Goal: Task Accomplishment & Management: Complete application form

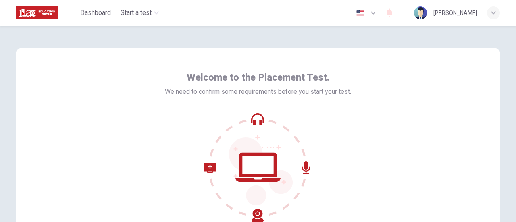
drag, startPoint x: 511, startPoint y: 47, endPoint x: 513, endPoint y: 85, distance: 37.9
click at [513, 85] on div "Welcome to the Placement Test. We need to confirm some requirements before you …" at bounding box center [258, 124] width 516 height 196
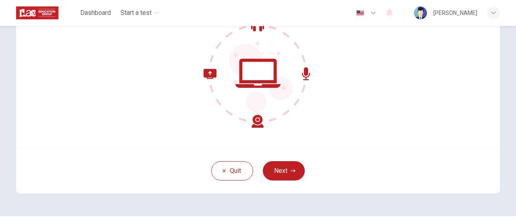
scroll to position [67, 0]
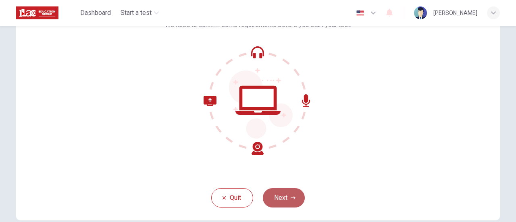
click at [275, 202] on button "Next" at bounding box center [284, 197] width 42 height 19
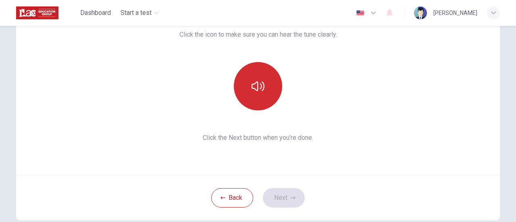
click at [261, 82] on icon "button" at bounding box center [257, 86] width 13 height 10
click at [261, 82] on icon "button" at bounding box center [257, 86] width 13 height 13
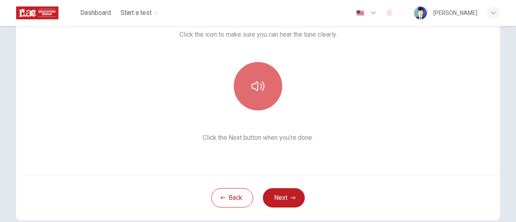
click at [255, 86] on icon "button" at bounding box center [257, 86] width 13 height 10
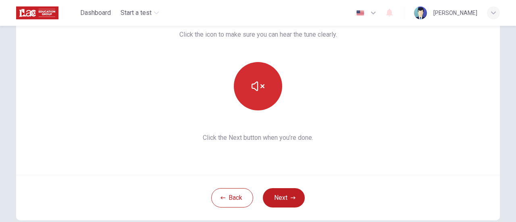
click at [255, 83] on icon "button" at bounding box center [257, 86] width 13 height 13
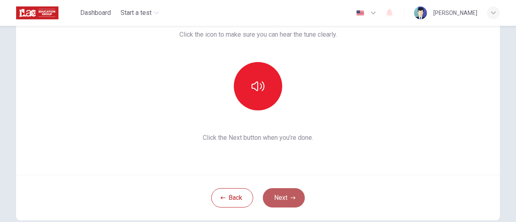
click at [277, 200] on button "Next" at bounding box center [284, 197] width 42 height 19
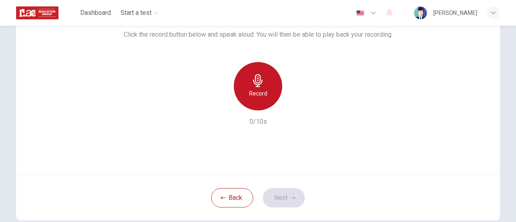
click at [255, 95] on h6 "Record" at bounding box center [258, 94] width 18 height 10
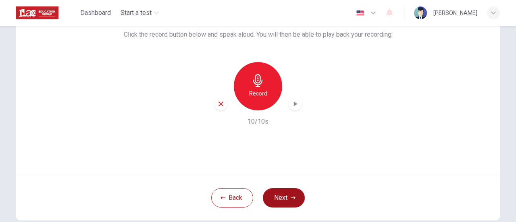
click at [281, 204] on button "Next" at bounding box center [284, 197] width 42 height 19
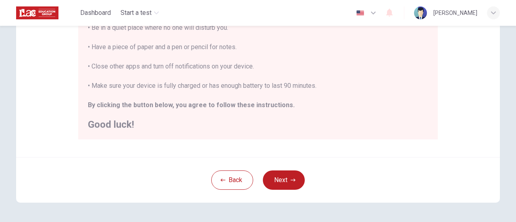
scroll to position [197, 0]
click at [278, 178] on button "Next" at bounding box center [284, 179] width 42 height 19
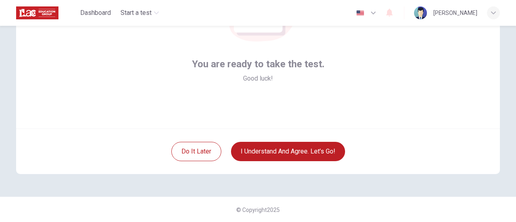
scroll to position [77, 0]
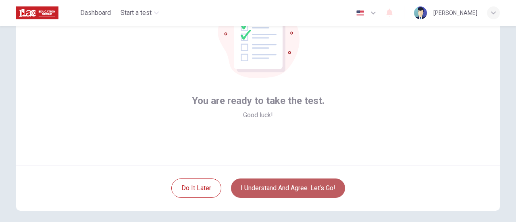
click at [267, 186] on button "I understand and agree. Let’s go!" at bounding box center [288, 187] width 114 height 19
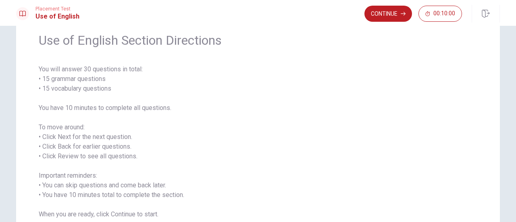
scroll to position [32, 0]
click at [380, 17] on button "Continue" at bounding box center [388, 14] width 48 height 16
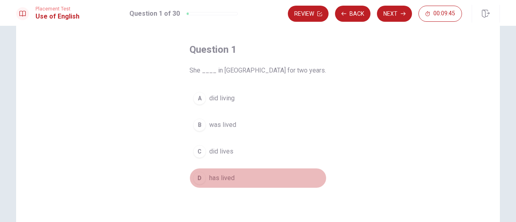
click at [199, 177] on div "D" at bounding box center [199, 178] width 13 height 13
click at [221, 177] on span "has lived" at bounding box center [221, 178] width 25 height 10
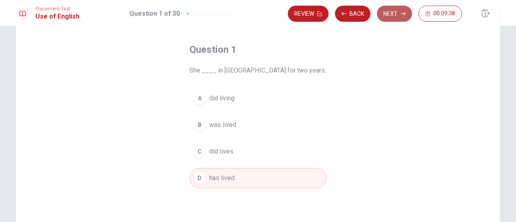
click at [395, 12] on button "Next" at bounding box center [394, 14] width 35 height 16
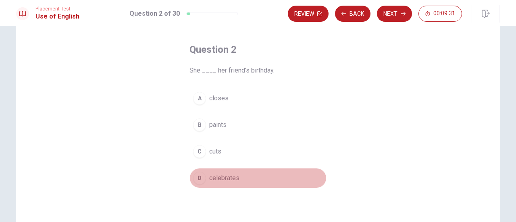
click at [206, 170] on button "D celebrates" at bounding box center [257, 178] width 137 height 20
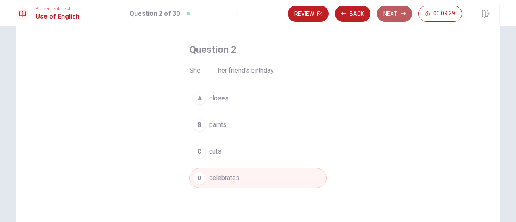
click at [387, 12] on button "Next" at bounding box center [394, 14] width 35 height 16
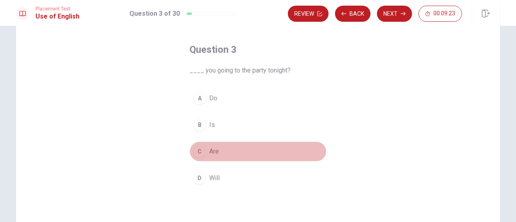
click at [198, 152] on div "C" at bounding box center [199, 151] width 13 height 13
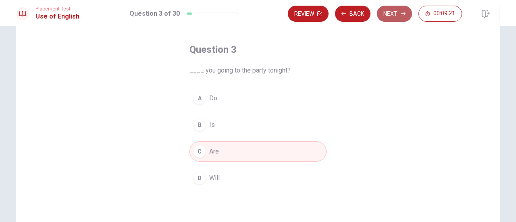
click at [397, 14] on button "Next" at bounding box center [394, 14] width 35 height 16
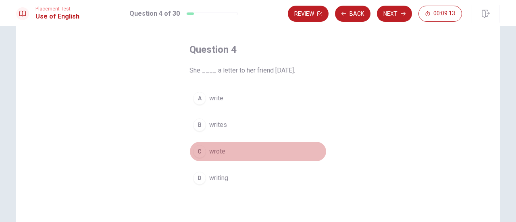
click at [209, 151] on span "wrote" at bounding box center [217, 152] width 16 height 10
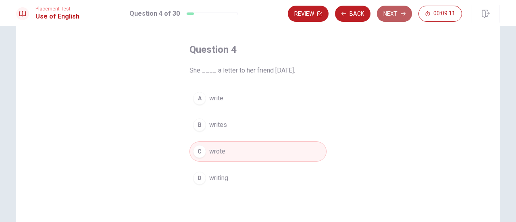
click at [400, 14] on button "Next" at bounding box center [394, 14] width 35 height 16
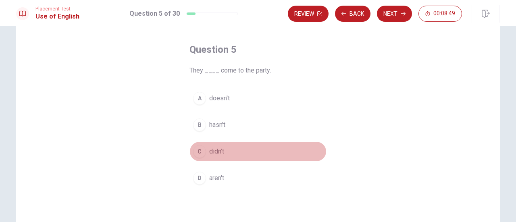
click at [209, 150] on span "didn’t" at bounding box center [216, 152] width 15 height 10
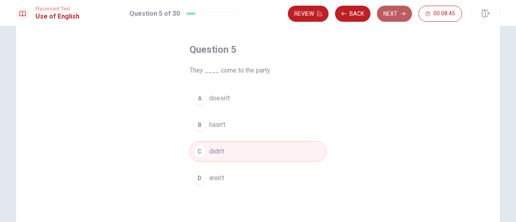
click at [402, 12] on icon "button" at bounding box center [402, 13] width 5 height 5
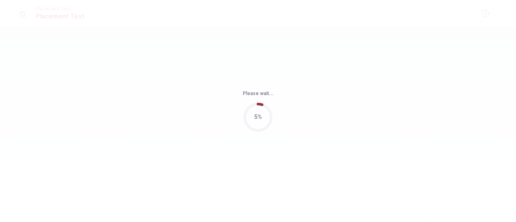
scroll to position [0, 0]
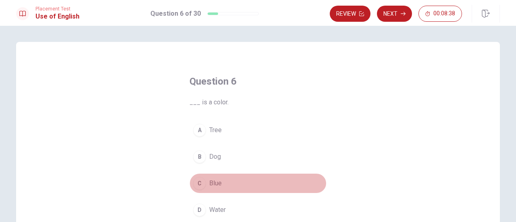
click at [196, 181] on div "C" at bounding box center [199, 183] width 13 height 13
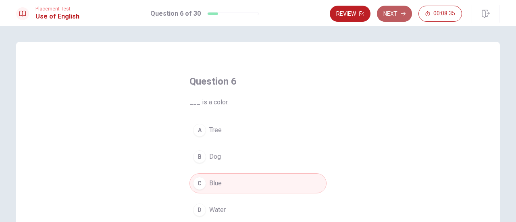
click at [396, 10] on button "Next" at bounding box center [394, 14] width 35 height 16
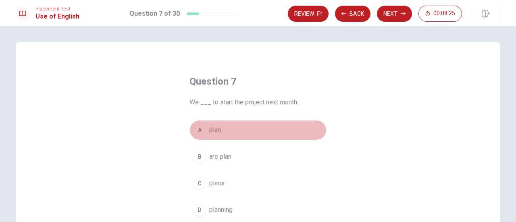
click at [197, 129] on div "A" at bounding box center [199, 130] width 13 height 13
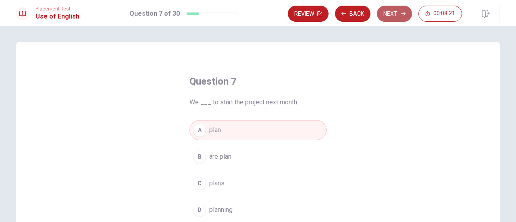
click at [394, 8] on button "Next" at bounding box center [394, 14] width 35 height 16
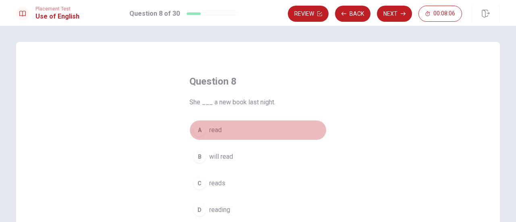
click at [196, 130] on div "A" at bounding box center [199, 130] width 13 height 13
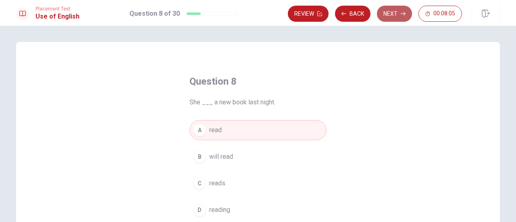
click at [399, 11] on button "Next" at bounding box center [394, 14] width 35 height 16
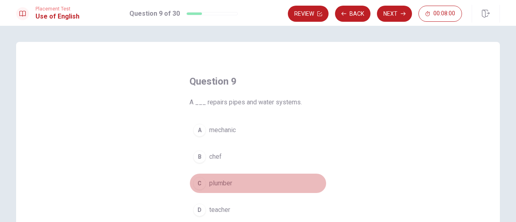
click at [198, 186] on div "C" at bounding box center [199, 183] width 13 height 13
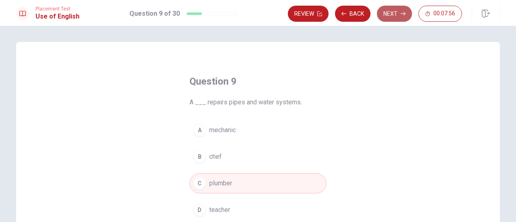
click at [392, 13] on button "Next" at bounding box center [394, 14] width 35 height 16
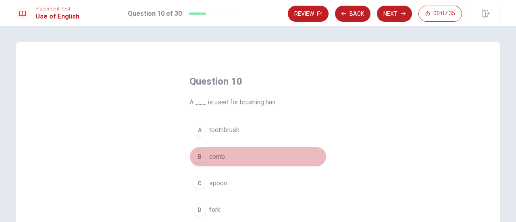
click at [197, 154] on div "B" at bounding box center [199, 156] width 13 height 13
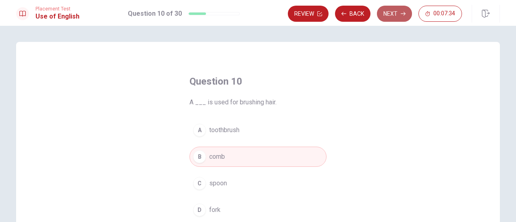
click at [396, 10] on button "Next" at bounding box center [394, 14] width 35 height 16
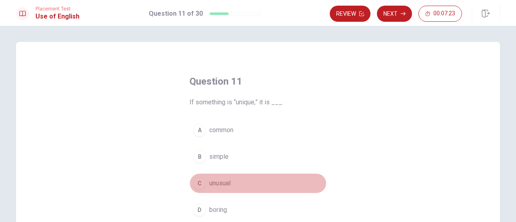
click at [193, 185] on div "C" at bounding box center [199, 183] width 13 height 13
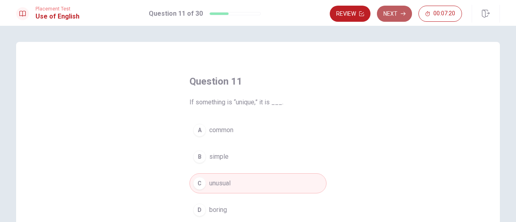
click at [395, 11] on button "Next" at bounding box center [394, 14] width 35 height 16
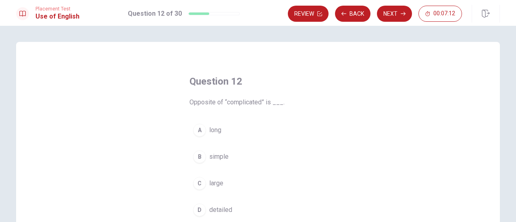
click at [197, 154] on div "B" at bounding box center [199, 156] width 13 height 13
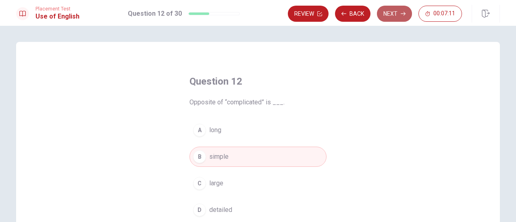
click at [393, 17] on button "Next" at bounding box center [394, 14] width 35 height 16
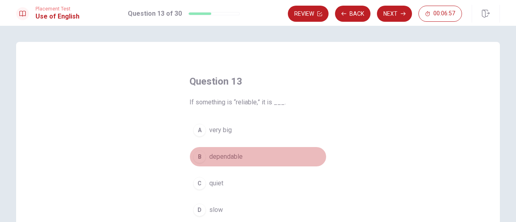
click at [198, 156] on div "B" at bounding box center [199, 156] width 13 height 13
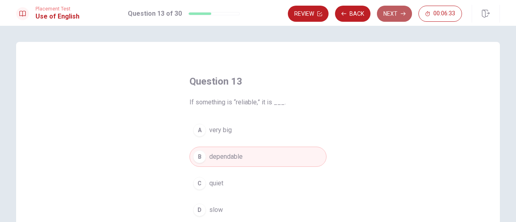
click at [386, 15] on button "Next" at bounding box center [394, 14] width 35 height 16
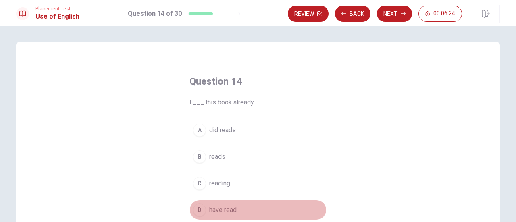
click at [220, 207] on span "have read" at bounding box center [222, 210] width 27 height 10
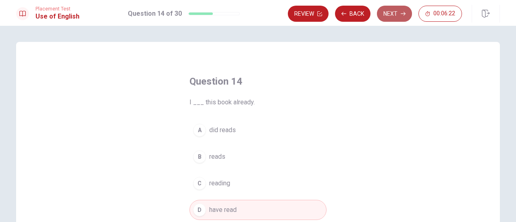
click at [394, 14] on button "Next" at bounding box center [394, 14] width 35 height 16
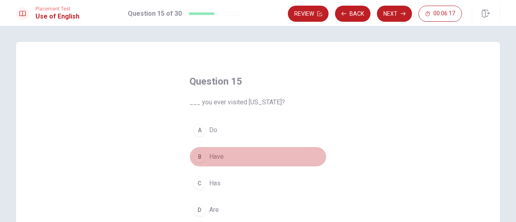
click at [210, 156] on span "Have" at bounding box center [216, 157] width 15 height 10
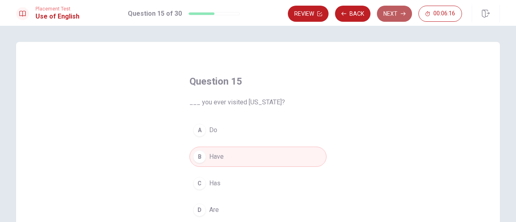
click at [400, 12] on button "Next" at bounding box center [394, 14] width 35 height 16
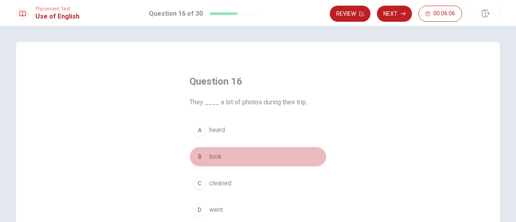
click at [194, 157] on div "B" at bounding box center [199, 156] width 13 height 13
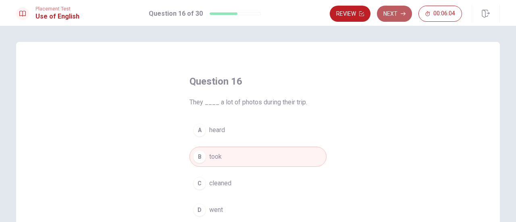
click at [395, 8] on button "Next" at bounding box center [394, 14] width 35 height 16
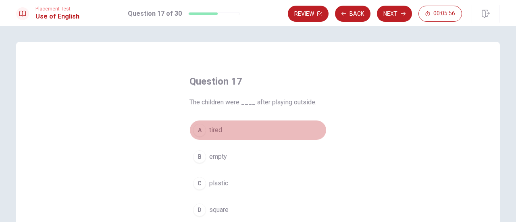
click at [196, 131] on div "A" at bounding box center [199, 130] width 13 height 13
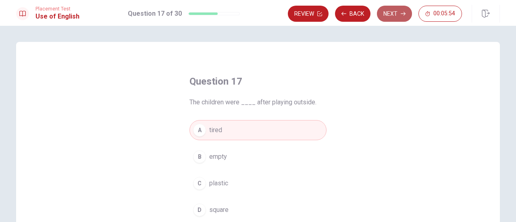
click at [393, 12] on button "Next" at bounding box center [394, 14] width 35 height 16
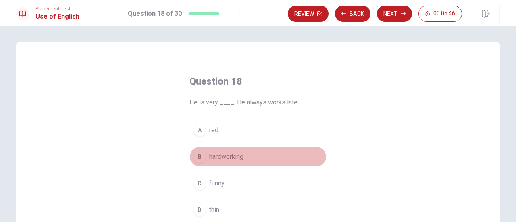
click at [213, 153] on span "hardworking" at bounding box center [226, 157] width 34 height 10
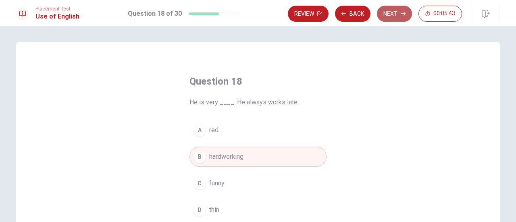
click at [392, 12] on button "Next" at bounding box center [394, 14] width 35 height 16
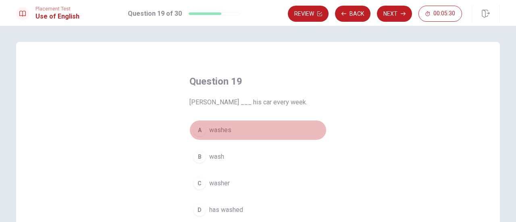
click at [218, 131] on span "washes" at bounding box center [220, 130] width 22 height 10
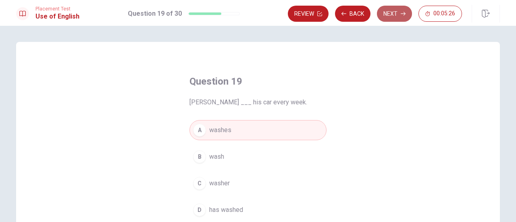
click at [394, 12] on button "Next" at bounding box center [394, 14] width 35 height 16
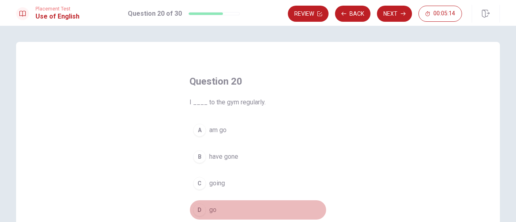
click at [197, 211] on div "D" at bounding box center [199, 209] width 13 height 13
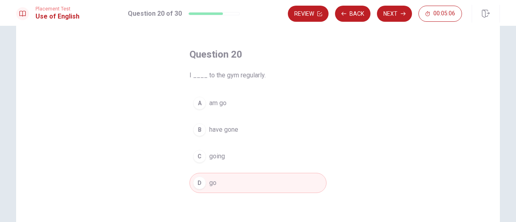
scroll to position [21, 0]
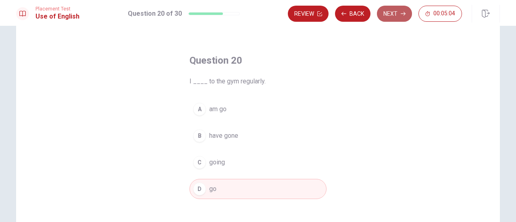
click at [388, 15] on button "Next" at bounding box center [394, 14] width 35 height 16
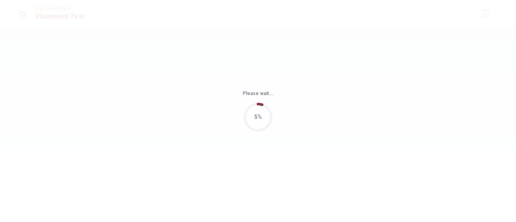
scroll to position [0, 0]
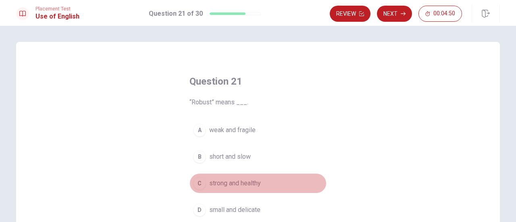
click at [203, 180] on button "C strong and healthy" at bounding box center [257, 183] width 137 height 20
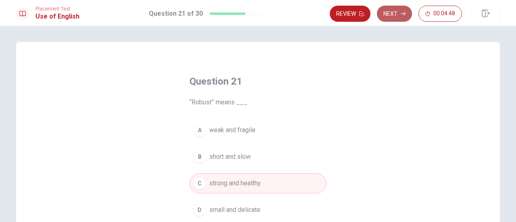
click at [388, 13] on button "Next" at bounding box center [394, 14] width 35 height 16
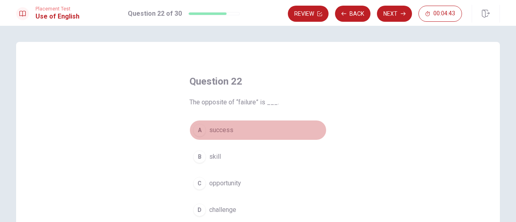
click at [194, 129] on div "A" at bounding box center [199, 130] width 13 height 13
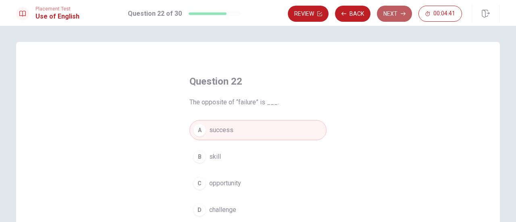
click at [395, 8] on button "Next" at bounding box center [394, 14] width 35 height 16
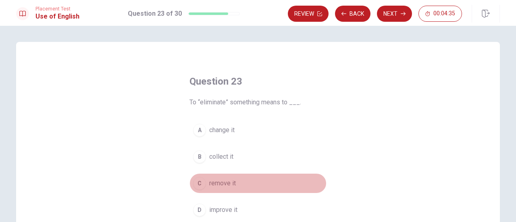
click at [196, 182] on div "C" at bounding box center [199, 183] width 13 height 13
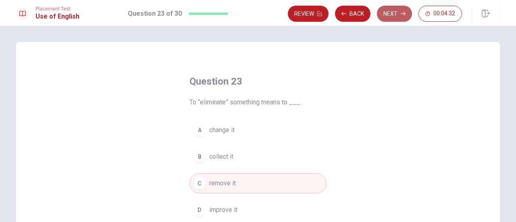
click at [394, 6] on button "Next" at bounding box center [394, 14] width 35 height 16
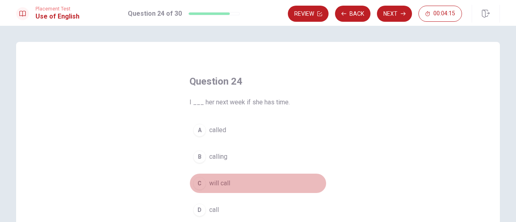
click at [220, 181] on span "will call" at bounding box center [219, 183] width 21 height 10
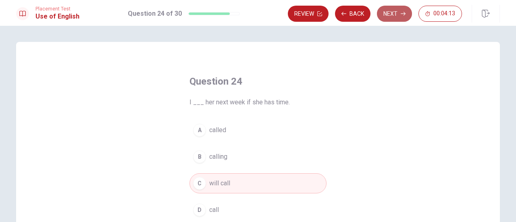
click at [391, 10] on button "Next" at bounding box center [394, 14] width 35 height 16
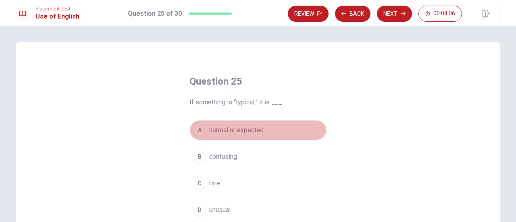
click at [250, 131] on span "normal or expected" at bounding box center [236, 130] width 54 height 10
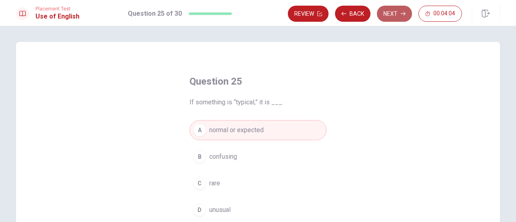
click at [392, 17] on button "Next" at bounding box center [394, 14] width 35 height 16
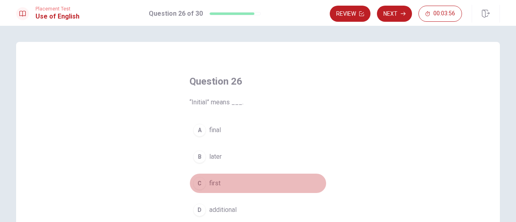
click at [197, 183] on div "C" at bounding box center [199, 183] width 13 height 13
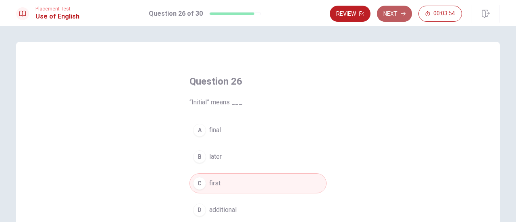
click at [403, 12] on icon "button" at bounding box center [402, 13] width 5 height 5
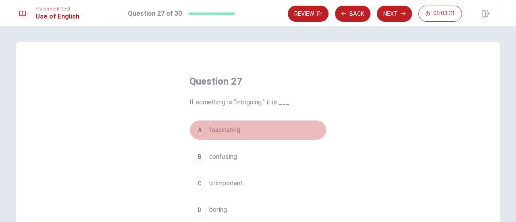
click at [217, 130] on span "fascinating" at bounding box center [224, 130] width 31 height 10
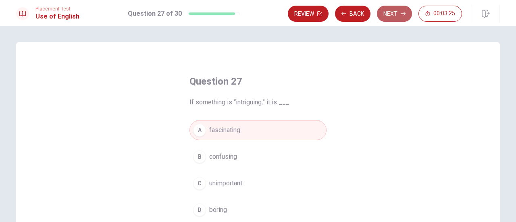
click at [392, 13] on button "Next" at bounding box center [394, 14] width 35 height 16
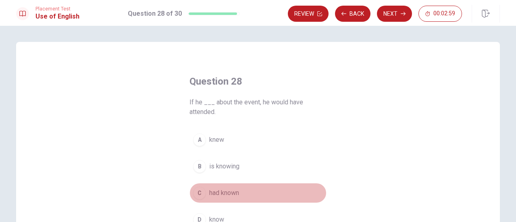
click at [216, 191] on span "had known" at bounding box center [224, 193] width 30 height 10
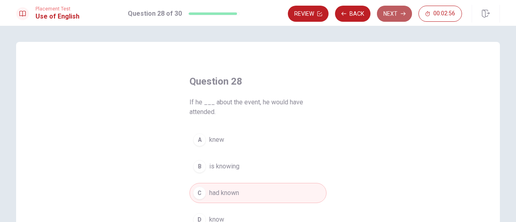
click at [400, 16] on button "Next" at bounding box center [394, 14] width 35 height 16
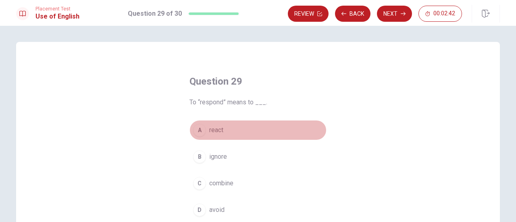
click at [219, 129] on span "react" at bounding box center [216, 130] width 14 height 10
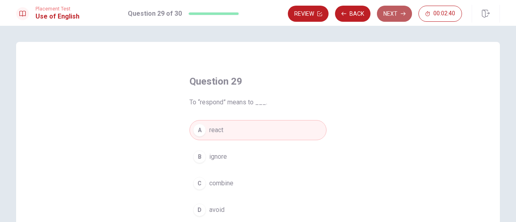
click at [382, 16] on button "Next" at bounding box center [394, 14] width 35 height 16
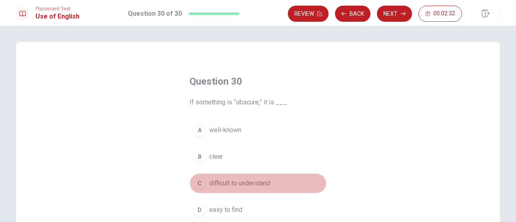
click at [230, 183] on span "difficult to understand" at bounding box center [239, 183] width 61 height 10
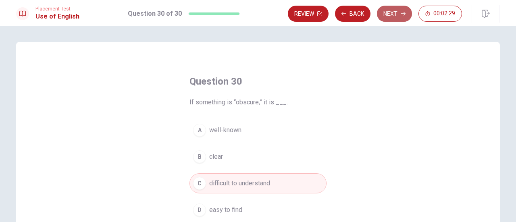
click at [395, 13] on button "Next" at bounding box center [394, 14] width 35 height 16
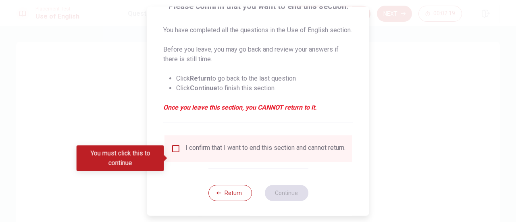
scroll to position [72, 0]
click at [175, 153] on input "You must click this to continue" at bounding box center [176, 148] width 10 height 10
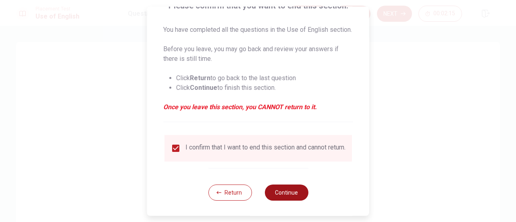
click at [284, 201] on button "Continue" at bounding box center [286, 193] width 44 height 16
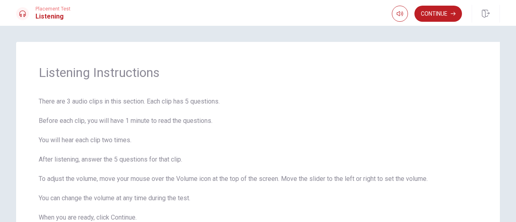
scroll to position [7, 0]
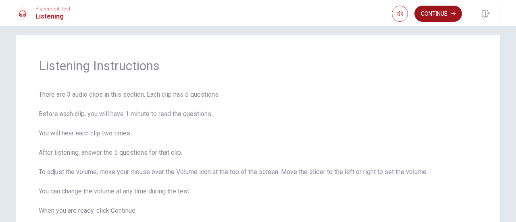
click at [430, 13] on button "Continue" at bounding box center [438, 14] width 48 height 16
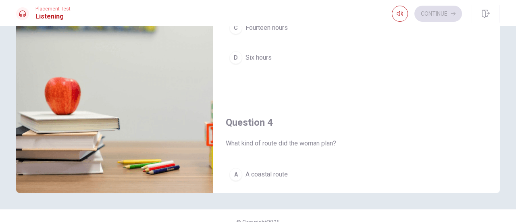
scroll to position [386, 0]
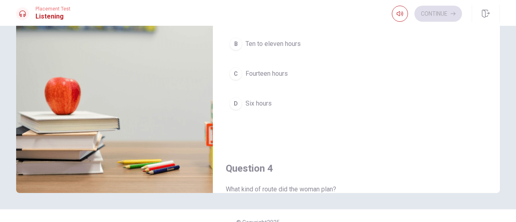
click at [498, 50] on div "Question 1 What else do they plan to do before the trip? A Make a checklist B R…" at bounding box center [257, 53] width 509 height 280
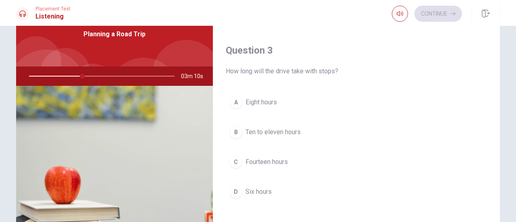
scroll to position [395, 0]
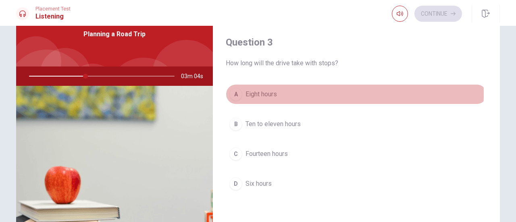
click at [234, 91] on div "A" at bounding box center [235, 94] width 13 height 13
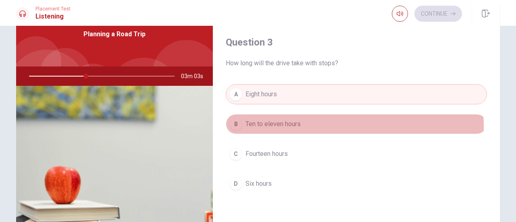
click at [234, 124] on div "B" at bounding box center [235, 124] width 13 height 13
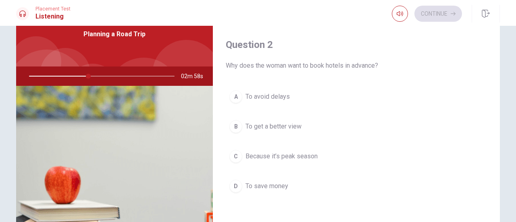
scroll to position [189, 0]
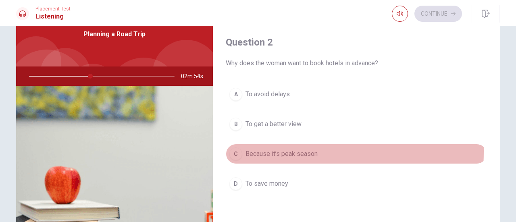
click at [237, 149] on div "C" at bounding box center [235, 153] width 13 height 13
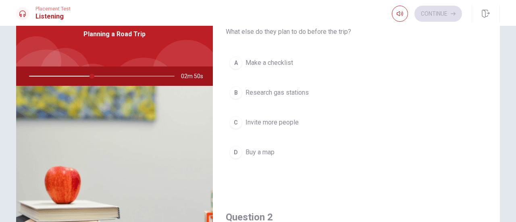
scroll to position [0, 0]
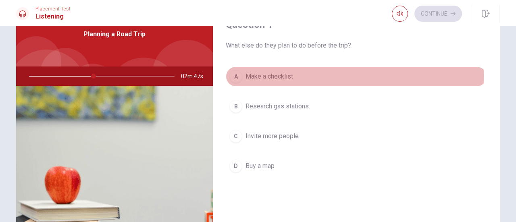
click at [245, 76] on span "Make a checklist" at bounding box center [269, 77] width 48 height 10
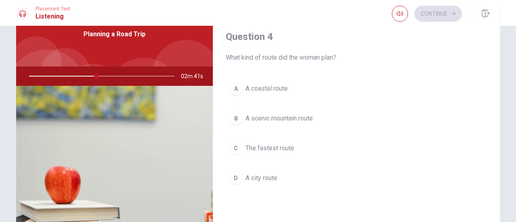
drag, startPoint x: 497, startPoint y: 41, endPoint x: 502, endPoint y: 202, distance: 160.4
click at [502, 202] on div "Question 1 What else do they plan to do before the trip? A Make a checklist B R…" at bounding box center [257, 142] width 509 height 280
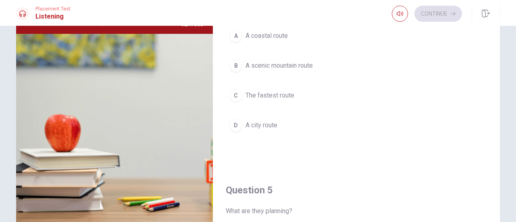
scroll to position [90, 0]
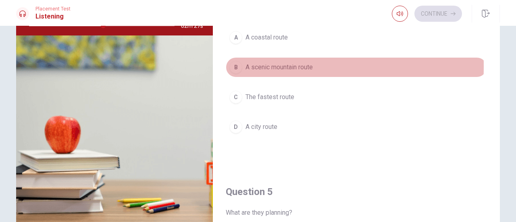
click at [232, 62] on div "B" at bounding box center [235, 67] width 13 height 13
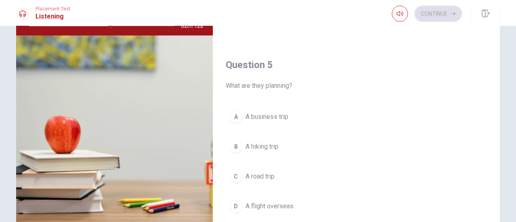
scroll to position [746, 0]
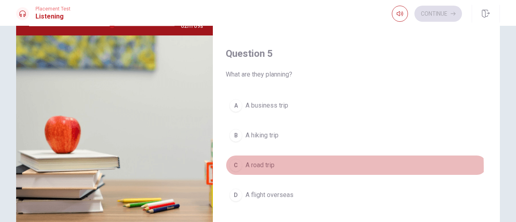
click at [233, 162] on div "C" at bounding box center [235, 165] width 13 height 13
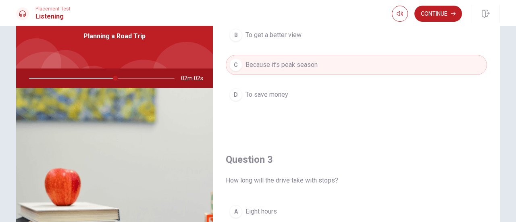
scroll to position [37, 0]
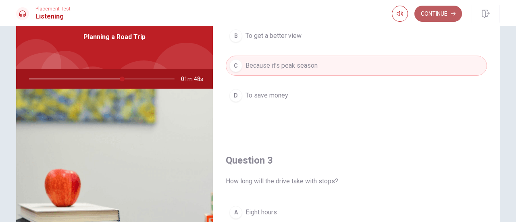
click at [442, 11] on button "Continue" at bounding box center [438, 14] width 48 height 16
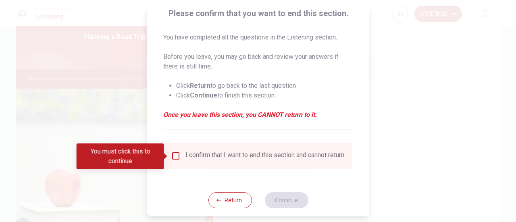
scroll to position [64, 0]
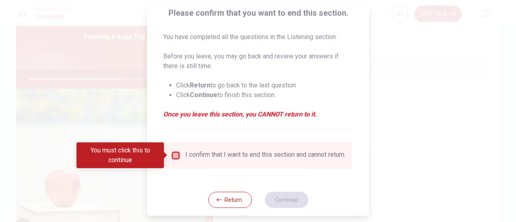
click at [171, 153] on input "You must click this to continue" at bounding box center [176, 156] width 10 height 10
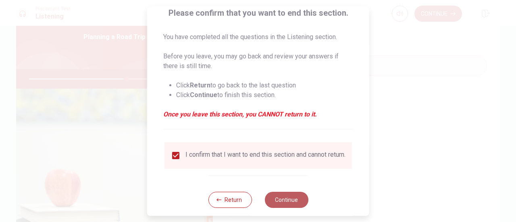
click at [288, 206] on button "Continue" at bounding box center [286, 200] width 44 height 16
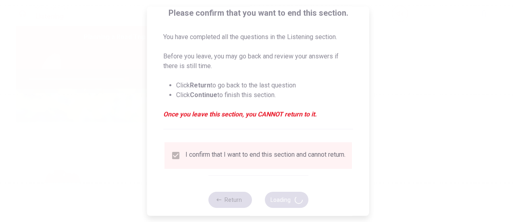
type input "67"
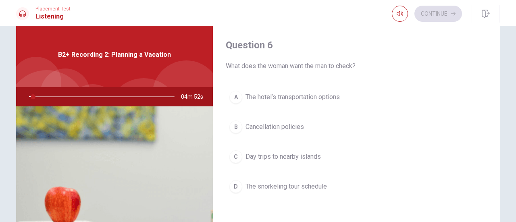
scroll to position [25, 0]
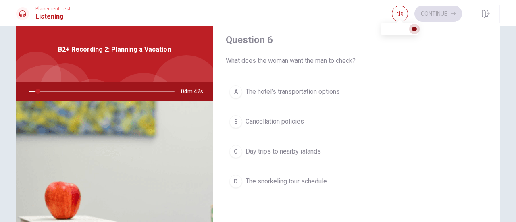
drag, startPoint x: 414, startPoint y: 27, endPoint x: 419, endPoint y: 28, distance: 4.5
click at [417, 28] on span at bounding box center [414, 29] width 5 height 5
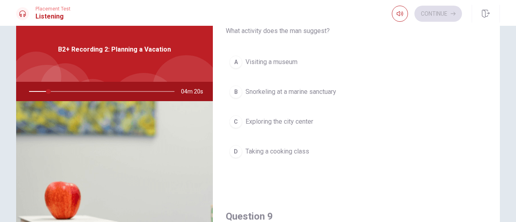
scroll to position [426, 0]
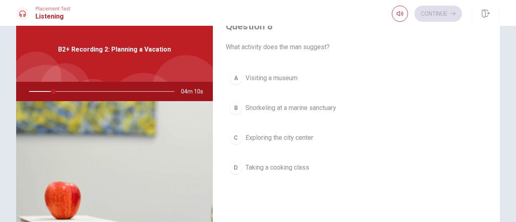
drag, startPoint x: 493, startPoint y: 141, endPoint x: 493, endPoint y: 157, distance: 16.1
click at [493, 157] on div "Question 8 What activity does the man suggest? A Visiting a museum B Snorkeling…" at bounding box center [356, 107] width 287 height 206
drag, startPoint x: 493, startPoint y: 157, endPoint x: 497, endPoint y: 151, distance: 7.6
click at [497, 151] on div "Question 6 What does the woman want the man to check? A The hotel’s transportat…" at bounding box center [356, 157] width 287 height 280
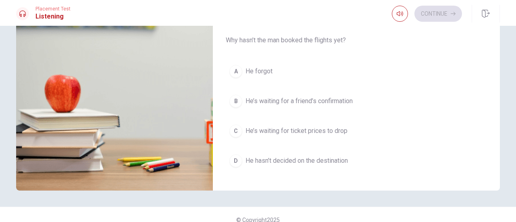
scroll to position [744, 0]
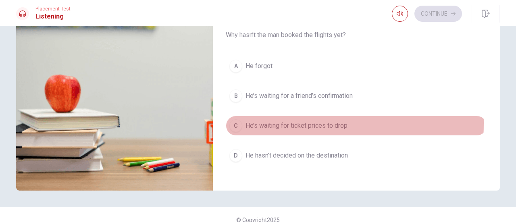
click at [235, 119] on div "C" at bounding box center [235, 125] width 13 height 13
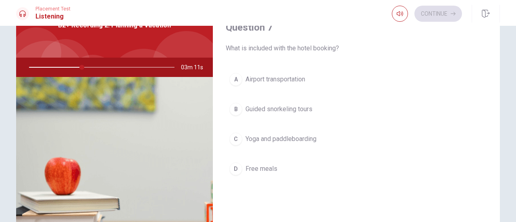
scroll to position [197, 0]
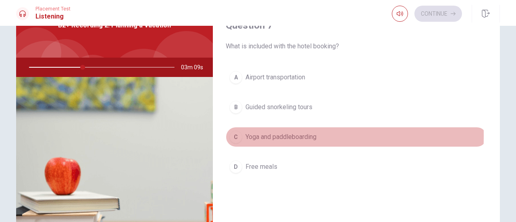
click at [234, 134] on div "C" at bounding box center [235, 137] width 13 height 13
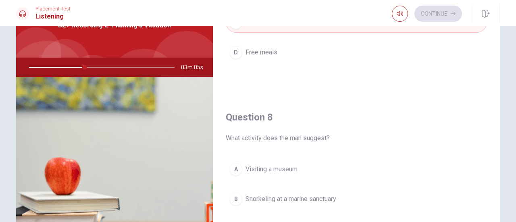
scroll to position [377, 0]
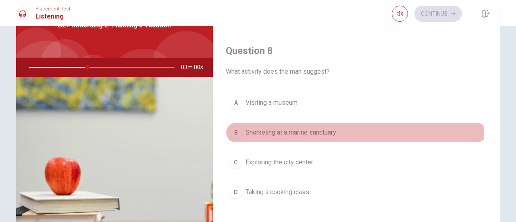
click at [236, 132] on div "B" at bounding box center [235, 132] width 13 height 13
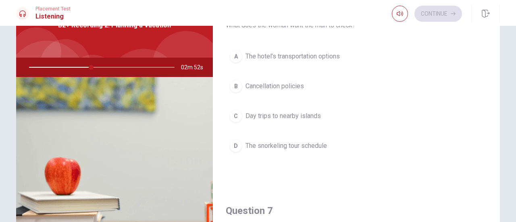
scroll to position [3, 0]
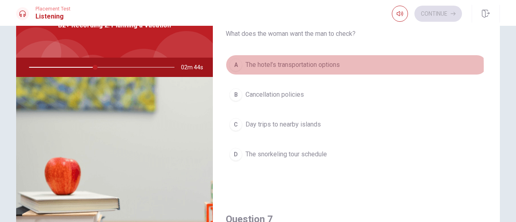
click at [233, 66] on div "A" at bounding box center [235, 64] width 13 height 13
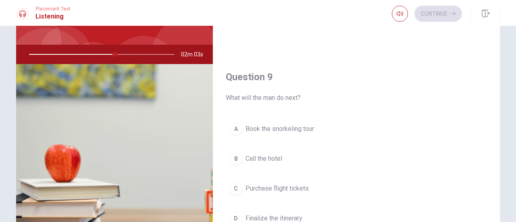
scroll to position [563, 0]
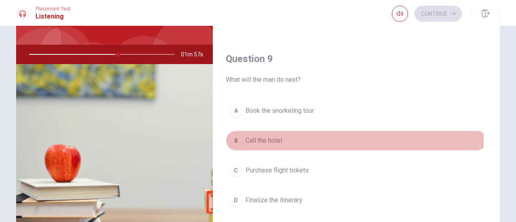
click at [232, 135] on div "B" at bounding box center [235, 140] width 13 height 13
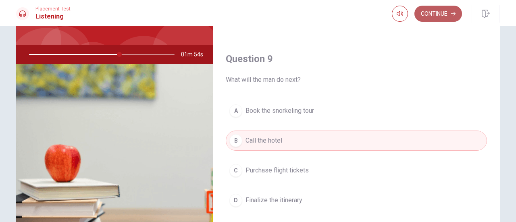
click at [438, 13] on button "Continue" at bounding box center [438, 14] width 48 height 16
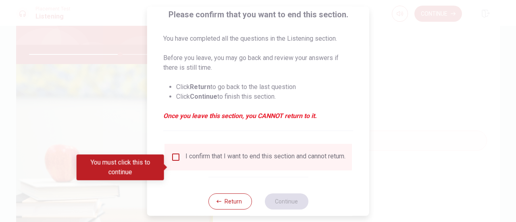
scroll to position [78, 0]
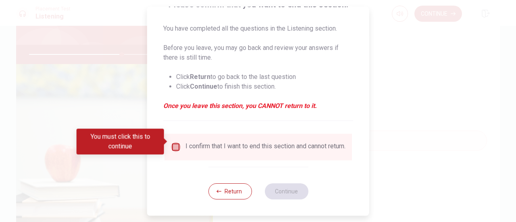
click at [176, 142] on input "You must click this to continue" at bounding box center [176, 147] width 10 height 10
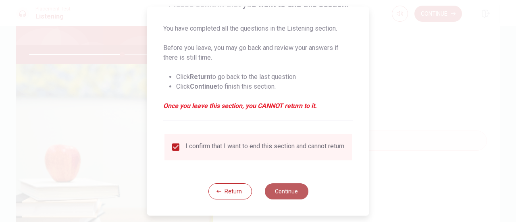
click at [288, 191] on button "Continue" at bounding box center [286, 191] width 44 height 16
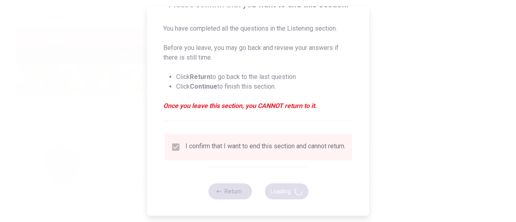
type input "65"
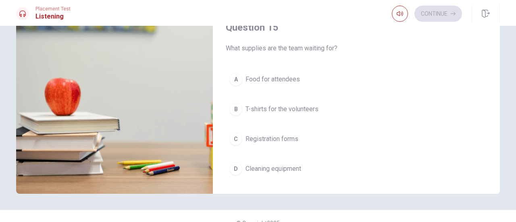
scroll to position [741, 0]
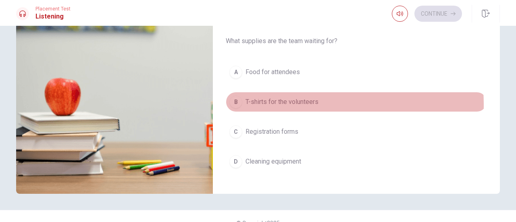
click at [233, 101] on div "B" at bounding box center [235, 101] width 13 height 13
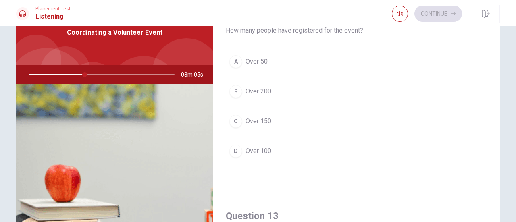
scroll to position [35, 0]
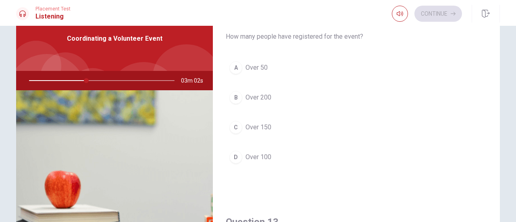
click at [231, 156] on div "D" at bounding box center [235, 157] width 13 height 13
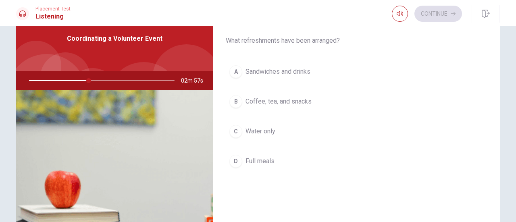
scroll to position [393, 0]
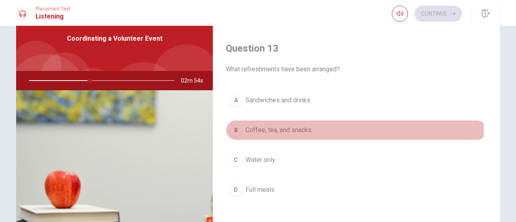
click at [233, 127] on div "B" at bounding box center [235, 130] width 13 height 13
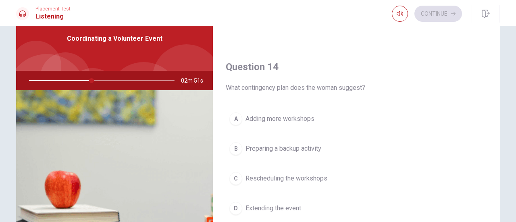
scroll to position [595, 0]
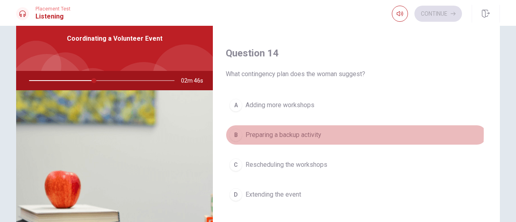
click at [234, 129] on div "B" at bounding box center [235, 135] width 13 height 13
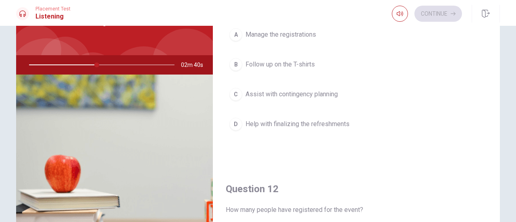
scroll to position [0, 0]
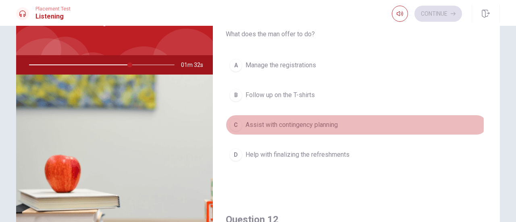
click at [232, 124] on div "C" at bounding box center [235, 124] width 13 height 13
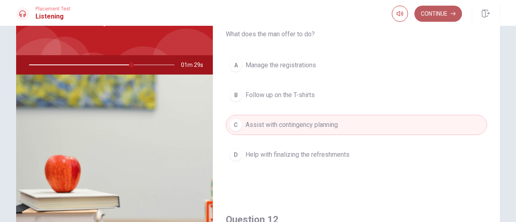
click at [434, 13] on button "Continue" at bounding box center [438, 14] width 48 height 16
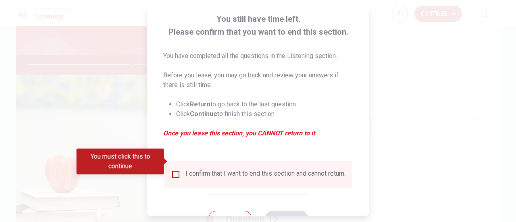
scroll to position [65, 0]
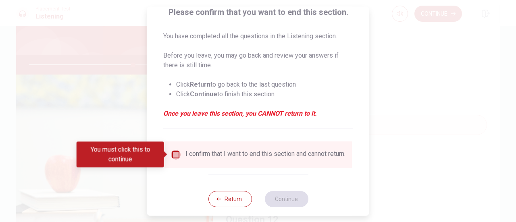
click at [178, 153] on input "You must click this to continue" at bounding box center [176, 155] width 10 height 10
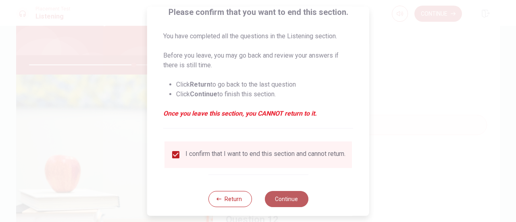
click at [292, 200] on button "Continue" at bounding box center [286, 199] width 44 height 16
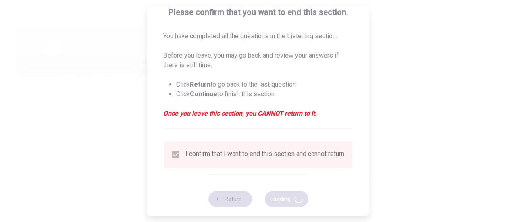
type input "73"
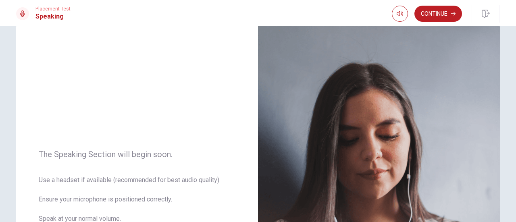
scroll to position [0, 0]
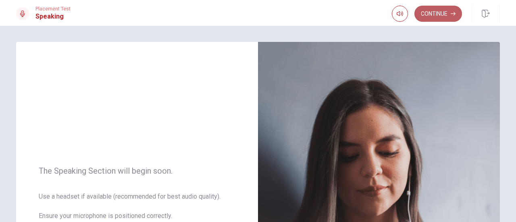
click at [441, 8] on button "Continue" at bounding box center [438, 14] width 48 height 16
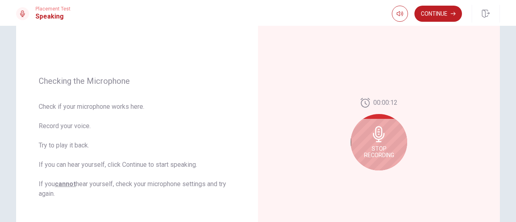
scroll to position [85, 0]
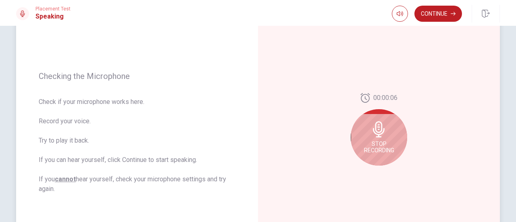
click at [378, 129] on icon at bounding box center [379, 129] width 16 height 16
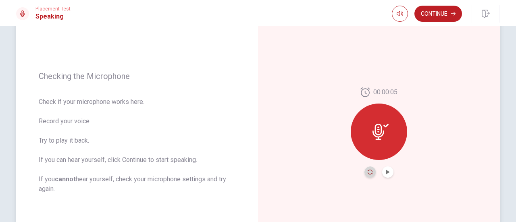
click at [367, 170] on icon "Record Again" at bounding box center [369, 172] width 5 height 5
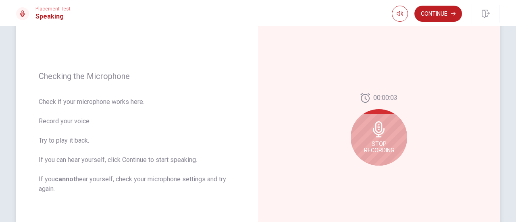
click at [372, 135] on icon at bounding box center [379, 129] width 16 height 16
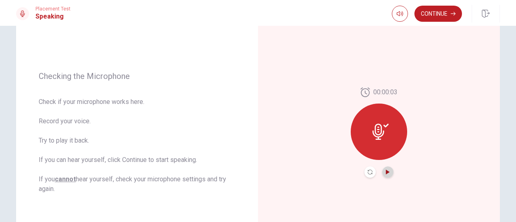
click at [386, 170] on icon "Play Audio" at bounding box center [388, 172] width 4 height 5
click at [386, 170] on icon "Pause Audio" at bounding box center [388, 172] width 4 height 5
click at [434, 10] on button "Continue" at bounding box center [438, 14] width 48 height 16
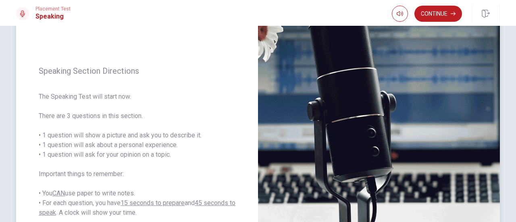
scroll to position [42, 0]
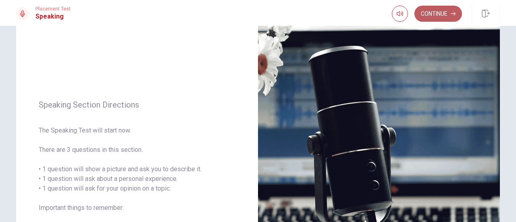
click at [437, 12] on button "Continue" at bounding box center [438, 14] width 48 height 16
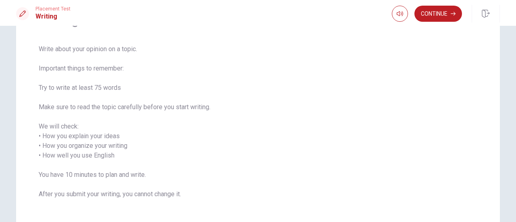
scroll to position [74, 0]
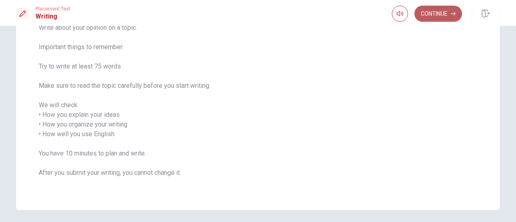
click at [436, 8] on button "Continue" at bounding box center [438, 14] width 48 height 16
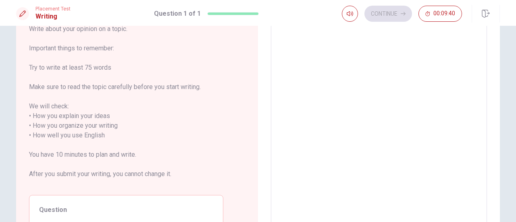
scroll to position [0, 0]
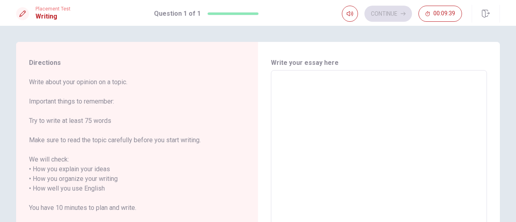
click at [367, 98] on textarea at bounding box center [378, 184] width 205 height 214
type textarea "M"
type textarea "x"
type textarea "My"
type textarea "x"
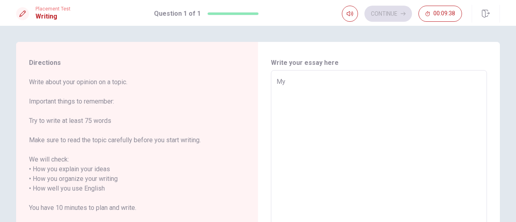
type textarea "My"
type textarea "x"
type textarea "My p"
type textarea "x"
type textarea "My pe"
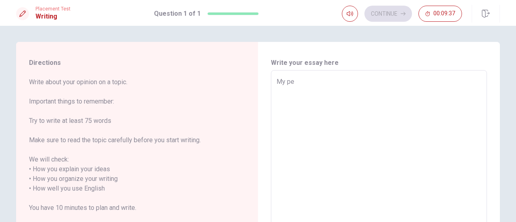
type textarea "x"
type textarea "My per"
type textarea "x"
type textarea "My pers"
type textarea "x"
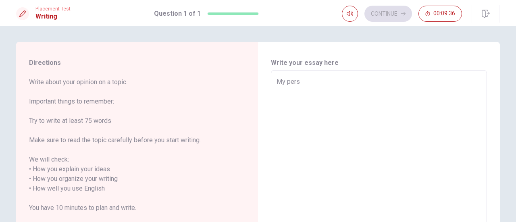
type textarea "My persp"
type textarea "x"
type textarea "My perspe"
type textarea "x"
type textarea "My perspec"
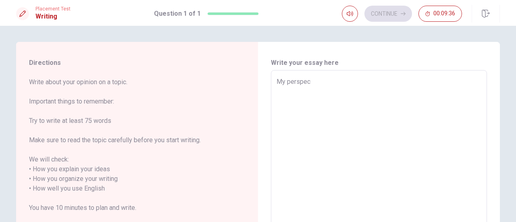
type textarea "x"
type textarea "My perspect"
type textarea "x"
type textarea "My perspecti"
type textarea "x"
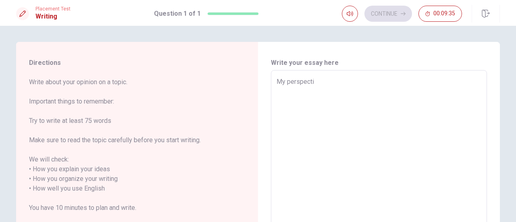
type textarea "My perspectiv"
type textarea "x"
type textarea "My perspectiv"
type textarea "x"
type textarea "My perspectiv o"
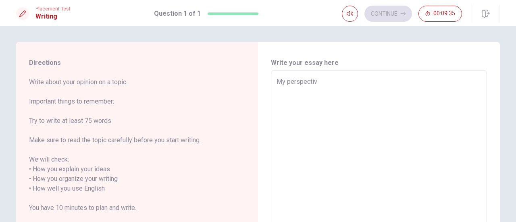
type textarea "x"
type textarea "My perspectiv"
type textarea "x"
type textarea "My perspectiv"
type textarea "x"
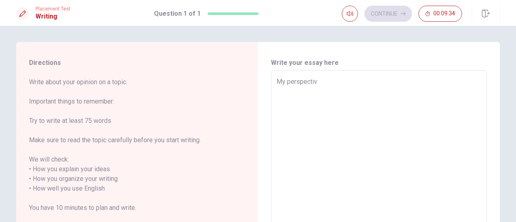
type textarea "My perspective"
type textarea "x"
type textarea "My perspective"
type textarea "x"
type textarea "My perspective o"
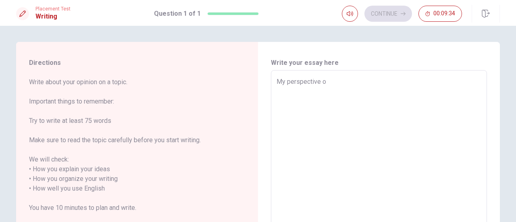
type textarea "x"
type textarea "My perspective on"
type textarea "x"
type textarea "My perspective on"
type textarea "x"
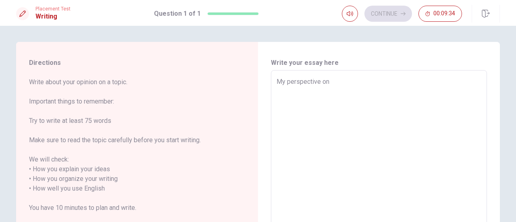
type textarea "My perspective on l"
type textarea "x"
type textarea "My perspective on li"
type textarea "x"
type textarea "My perspective on lif"
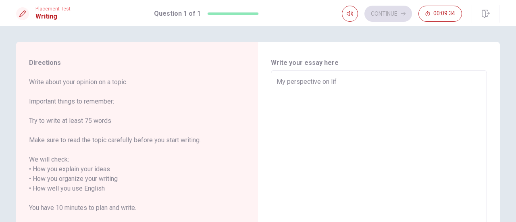
type textarea "x"
type textarea "My perspective on life"
type textarea "x"
type textarea "My perspective on life"
type textarea "x"
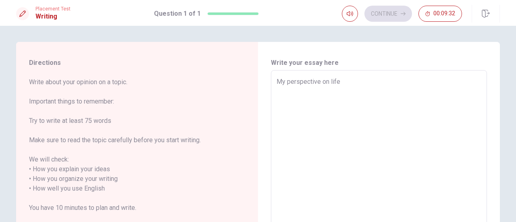
type textarea "My perspective on life c"
type textarea "x"
type textarea "My perspective on life ch"
type textarea "x"
type textarea "My perspective on life cha"
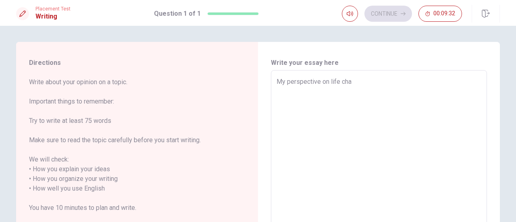
type textarea "x"
type textarea "My perspective on life [PERSON_NAME]"
type textarea "x"
type textarea "My perspective on life [PERSON_NAME]"
type textarea "x"
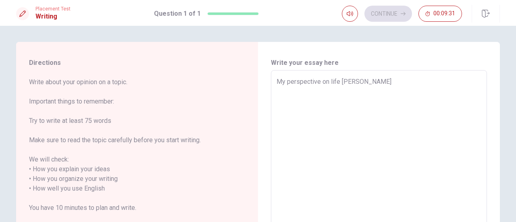
type textarea "My perspective on life change"
type textarea "x"
type textarea "My perspective on life changes"
type textarea "x"
type textarea "My perspective on life change"
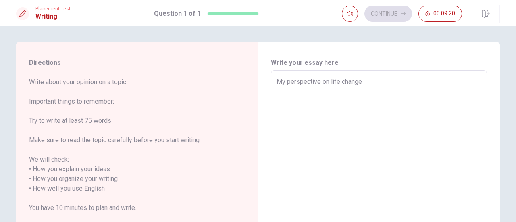
type textarea "x"
type textarea "My perspective on life change"
type textarea "x"
type textarea "My perspective on life change"
type textarea "x"
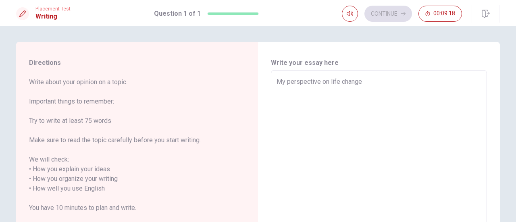
type textarea "My perspective on life changed"
type textarea "x"
type textarea "My perspective on life changed"
type textarea "x"
type textarea "My perspective on life changed w"
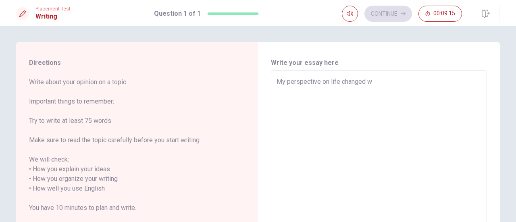
type textarea "x"
type textarea "My perspective on life changed wh"
type textarea "x"
type textarea "My perspective on life changed whe"
type textarea "x"
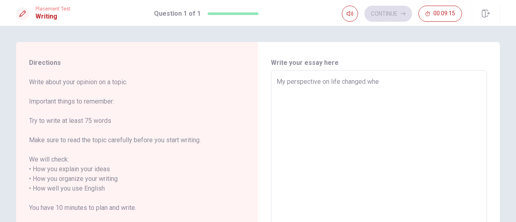
type textarea "My perspective on life changed when"
type textarea "x"
type textarea "My perspective on life changed when"
type textarea "x"
type textarea "My perspective on life changed when I"
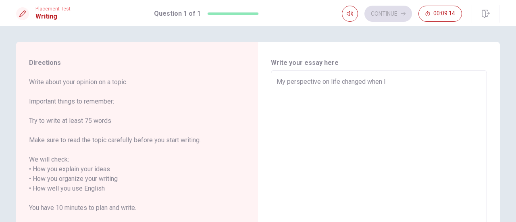
type textarea "x"
type textarea "My perspective on life changed when I"
type textarea "x"
type textarea "My perspective on life changed when I w"
type textarea "x"
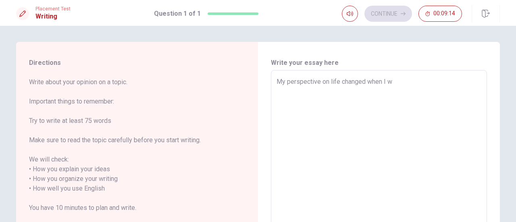
type textarea "My perspective on life changed when I wa"
type textarea "x"
type textarea "My perspective on life changed when I was"
type textarea "x"
type textarea "My perspective on life changed when I was"
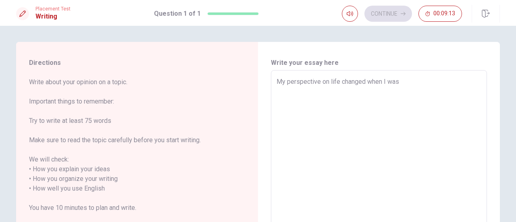
type textarea "x"
type textarea "My perspective on life changed when I was 1"
type textarea "x"
type textarea "My perspective on life changed when I was 17"
type textarea "x"
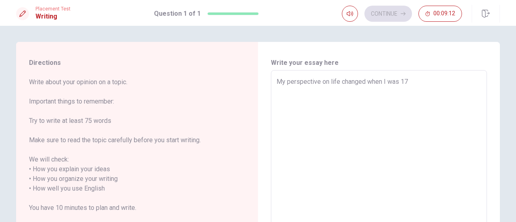
type textarea "My perspective on life changed when I was 17"
type textarea "x"
type textarea "My perspective on life changed when I was 17 y"
type textarea "x"
type textarea "My perspective on life changed when I was 17 ye"
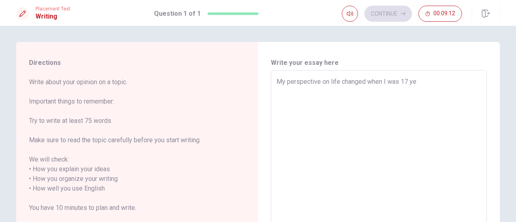
type textarea "x"
type textarea "My perspective on life changed when I was 17 yea"
type textarea "x"
type textarea "My perspective on life changed when I was 17 year"
type textarea "x"
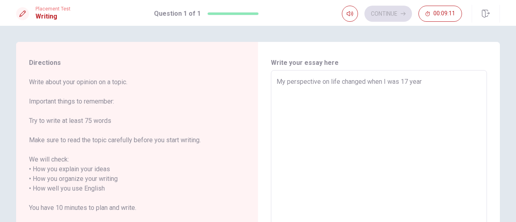
type textarea "My perspective on life changed when I was 17 years"
type textarea "x"
type textarea "My perspective on life changed when I was 17 years"
type textarea "x"
type textarea "My perspective on life changed when I was [DEMOGRAPHIC_DATA]"
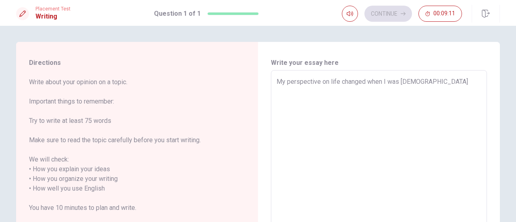
type textarea "x"
type textarea "My perspective on life changed when I was 17 years ol"
type textarea "x"
type textarea "My perspective on life changed when I was [DEMOGRAPHIC_DATA]"
type textarea "x"
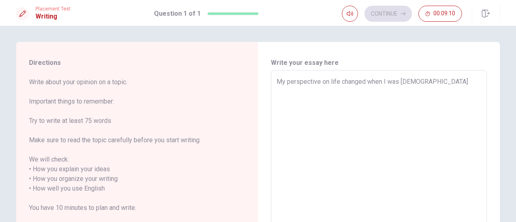
type textarea "My perspective on life changed when I was [DEMOGRAPHIC_DATA],"
type textarea "x"
type textarea "My perspective on life changed when I was [DEMOGRAPHIC_DATA],"
type textarea "x"
type textarea "My perspective on life changed when I was [DEMOGRAPHIC_DATA],"
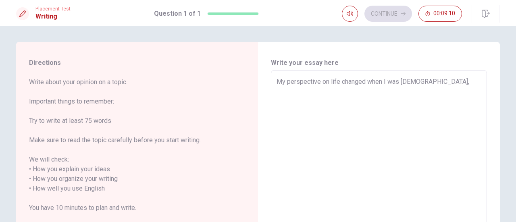
type textarea "x"
type textarea "My perspective on life changed when I was [DEMOGRAPHIC_DATA],"
type textarea "x"
type textarea "My perspective on life changed when I was [DEMOGRAPHIC_DATA], a"
type textarea "x"
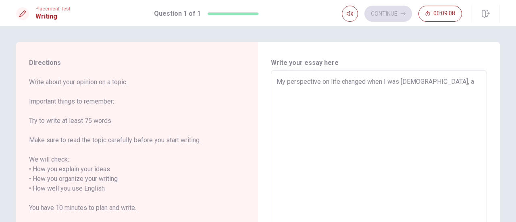
type textarea "My perspective on life changed when I was [DEMOGRAPHIC_DATA], ab"
type textarea "x"
type textarea "My perspective on life changed when I was [DEMOGRAPHIC_DATA], [GEOGRAPHIC_DATA]"
type textarea "x"
type textarea "My perspective on life changed when I was [DEMOGRAPHIC_DATA], [GEOGRAPHIC_DATA]"
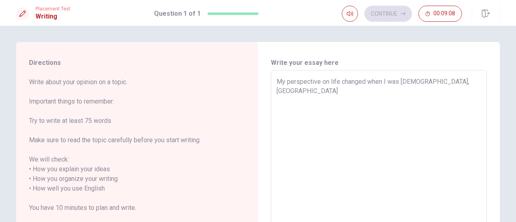
type textarea "x"
type textarea "My perspective on life changed when I was [DEMOGRAPHIC_DATA], abd n"
type textarea "x"
type textarea "My perspective on life changed when I was [DEMOGRAPHIC_DATA], [GEOGRAPHIC_DATA]"
type textarea "x"
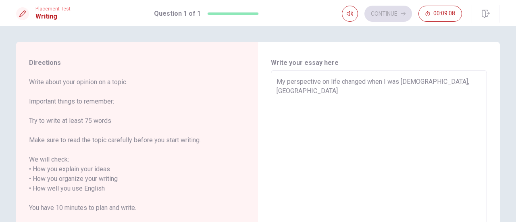
type textarea "My perspective on life changed when I was [DEMOGRAPHIC_DATA], [GEOGRAPHIC_DATA]"
type textarea "x"
type textarea "My perspective on life changed when I was [DEMOGRAPHIC_DATA], ab"
type textarea "x"
type textarea "My perspective on life changed when I was [DEMOGRAPHIC_DATA], a"
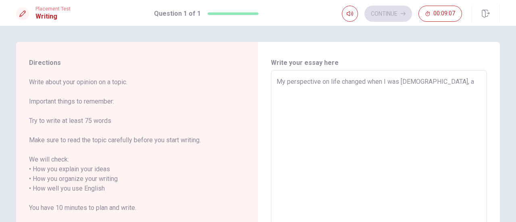
type textarea "x"
type textarea "My perspective on life changed when I was [DEMOGRAPHIC_DATA], an"
type textarea "x"
type textarea "My perspective on life changed when I was [DEMOGRAPHIC_DATA], and"
type textarea "x"
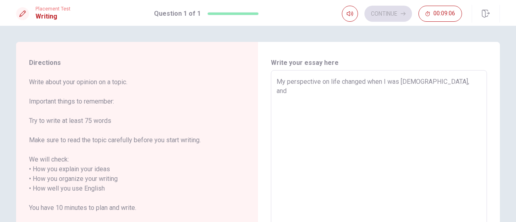
type textarea "My perspective on life changed when I was [DEMOGRAPHIC_DATA], and"
type textarea "x"
type textarea "My perspective on life changed when I was [DEMOGRAPHIC_DATA], and m"
type textarea "x"
type textarea "My perspective on life changed when I was [DEMOGRAPHIC_DATA], and my"
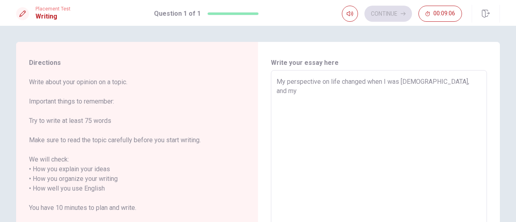
type textarea "x"
type textarea "My perspective on life changed when I was [DEMOGRAPHIC_DATA], and my"
type textarea "x"
type textarea "My perspective on life changed when I was [DEMOGRAPHIC_DATA], and my m"
type textarea "x"
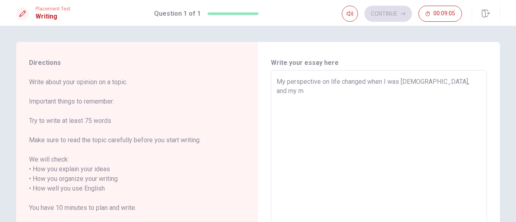
type textarea "My perspective on life changed when I was [DEMOGRAPHIC_DATA], and my mo"
type textarea "x"
type textarea "My perspective on life changed when I was [DEMOGRAPHIC_DATA], and my moh"
type textarea "x"
type textarea "My perspective on life changed when I was [DEMOGRAPHIC_DATA], and my mohe"
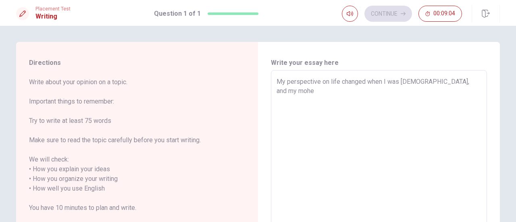
type textarea "x"
type textarea "My perspective on life changed when I was [DEMOGRAPHIC_DATA], and my moher"
type textarea "x"
type textarea "My perspective on life changed when I was [DEMOGRAPHIC_DATA], and my moher"
type textarea "x"
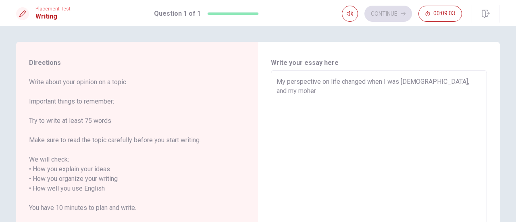
type textarea "My perspective on life changed when I was [DEMOGRAPHIC_DATA], and my moher"
type textarea "x"
type textarea "My perspective on life changed when I was [DEMOGRAPHIC_DATA], and my mohe"
type textarea "x"
type textarea "My perspective on life changed when I was [DEMOGRAPHIC_DATA], and my moh"
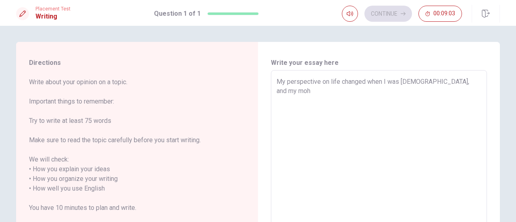
type textarea "x"
type textarea "My perspective on life changed when I was [DEMOGRAPHIC_DATA], and my mo"
type textarea "x"
type textarea "My perspective on life changed when I was [DEMOGRAPHIC_DATA], and my mot"
type textarea "x"
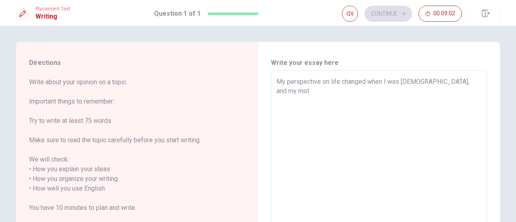
type textarea "My perspective on life changed when I was [DEMOGRAPHIC_DATA], and my moth"
type textarea "x"
type textarea "My perspective on life changed when I was [DEMOGRAPHIC_DATA], and my mothe"
type textarea "x"
type textarea "My perspective on life changed when I was [DEMOGRAPHIC_DATA], and my mother"
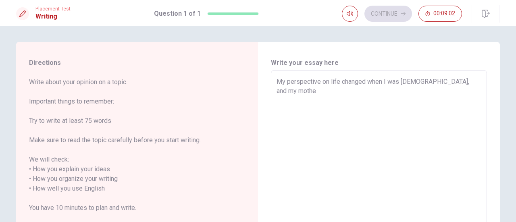
type textarea "x"
type textarea "My perspective on life changed when I was [DEMOGRAPHIC_DATA], and my mother"
type textarea "x"
type textarea "My perspective on life changed when I was [DEMOGRAPHIC_DATA], and my mother s"
type textarea "x"
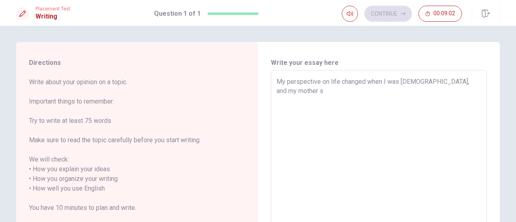
type textarea "My perspective on life changed when I was [DEMOGRAPHIC_DATA], and my mother se"
type textarea "x"
type textarea "My perspective on life changed when I was [DEMOGRAPHIC_DATA], and my mother [PE…"
click at [434, 82] on textarea "My perspective on life changed when I was [DEMOGRAPHIC_DATA], and my mother sen…" at bounding box center [378, 184] width 205 height 214
click at [295, 90] on textarea "My perspective on life changed when I was [DEMOGRAPHIC_DATA] and my mother sent…" at bounding box center [378, 184] width 205 height 214
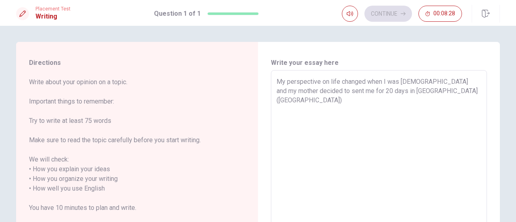
click at [344, 89] on textarea "My perspective on life changed when I was [DEMOGRAPHIC_DATA] and my mother deci…" at bounding box center [378, 184] width 205 height 214
click at [442, 92] on textarea "My perspective on life changed when I was [DEMOGRAPHIC_DATA] and my mother deci…" at bounding box center [378, 184] width 205 height 214
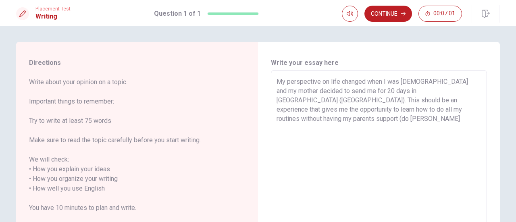
click at [426, 108] on textarea "My perspective on life changed when I was [DEMOGRAPHIC_DATA] and my mother deci…" at bounding box center [378, 184] width 205 height 214
click at [424, 108] on textarea "My perspective on life changed when I was [DEMOGRAPHIC_DATA] and my mother deci…" at bounding box center [378, 184] width 205 height 214
click at [447, 112] on textarea "My perspective on life changed when I was [DEMOGRAPHIC_DATA] and my mother deci…" at bounding box center [378, 184] width 205 height 214
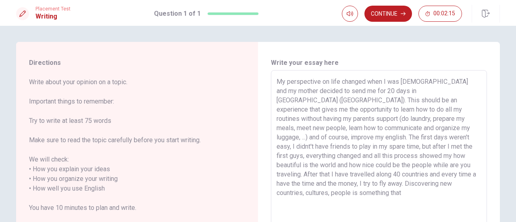
click at [328, 185] on textarea "My perspective on life changed when I was [DEMOGRAPHIC_DATA] and my mother deci…" at bounding box center [378, 184] width 205 height 214
click at [440, 188] on textarea "My perspective on life changed when I was [DEMOGRAPHIC_DATA] and my mother deci…" at bounding box center [378, 184] width 205 height 214
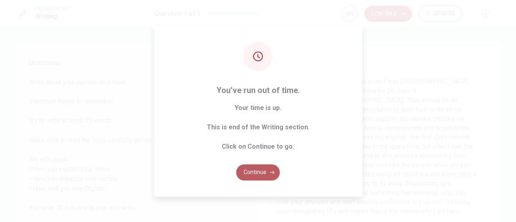
click at [257, 176] on button "Continue" at bounding box center [258, 172] width 44 height 16
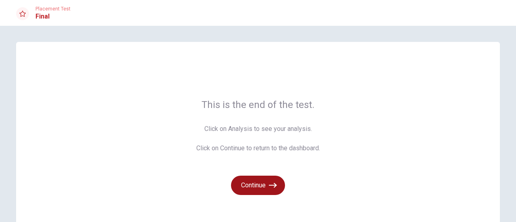
click at [255, 187] on button "Continue" at bounding box center [258, 185] width 54 height 19
